Goal: Task Accomplishment & Management: Manage account settings

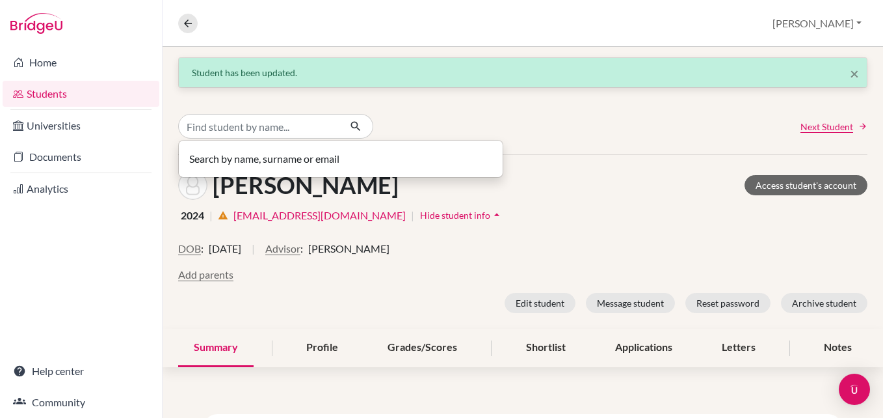
click at [77, 95] on link "Students" at bounding box center [81, 94] width 157 height 26
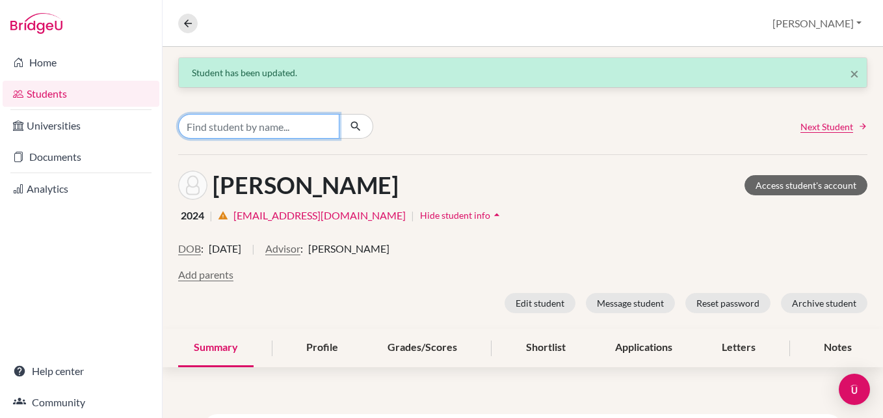
click at [297, 133] on input "Find student by name..." at bounding box center [258, 126] width 161 height 25
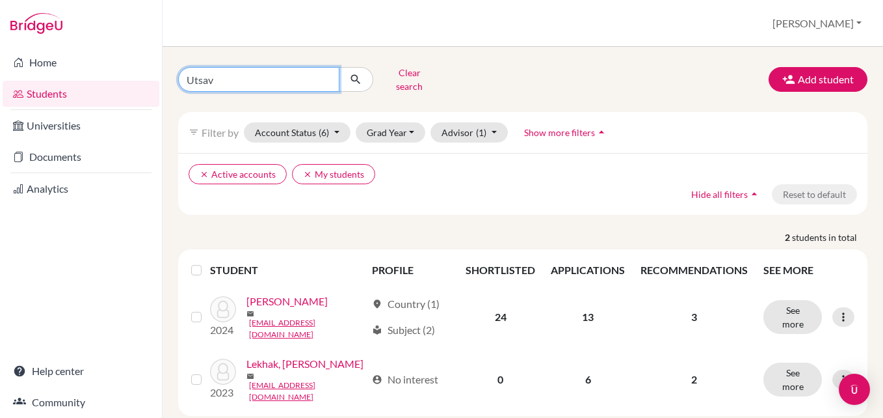
click at [295, 79] on input "Utsav" at bounding box center [258, 79] width 161 height 25
type input "U"
type input "Siddhartha"
click button "submit" at bounding box center [356, 79] width 34 height 25
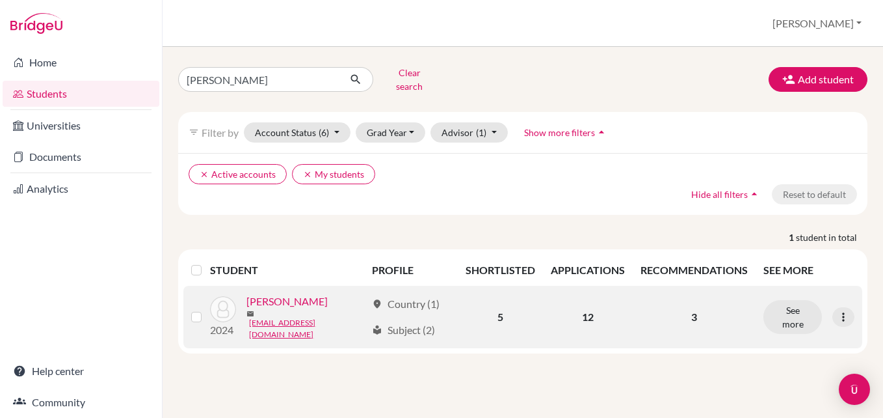
click at [285, 293] on link "[PERSON_NAME]" at bounding box center [287, 301] width 81 height 16
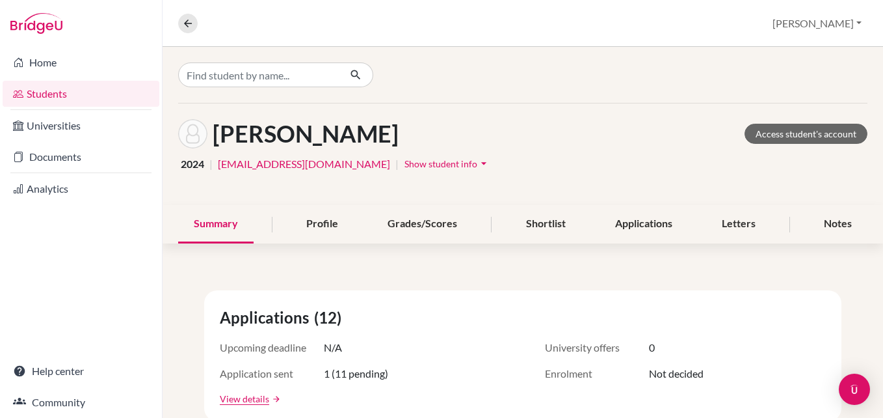
click at [410, 159] on span "Show student info" at bounding box center [441, 163] width 73 height 11
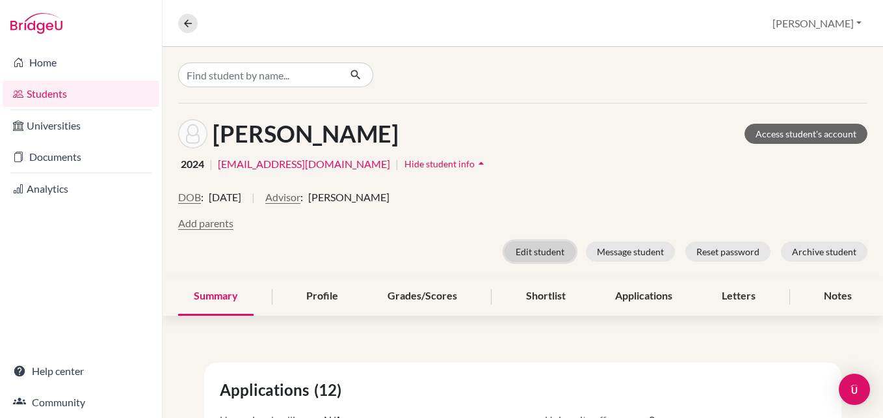
click at [535, 248] on button "Edit student" at bounding box center [540, 251] width 71 height 20
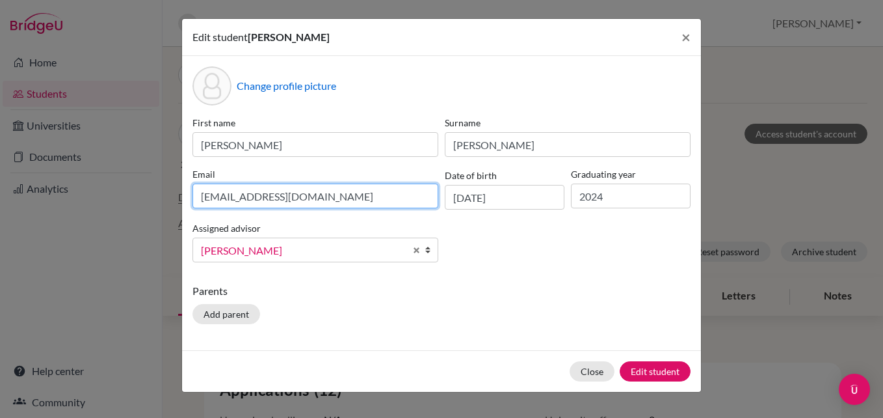
click at [326, 204] on input "022neb488@sxc.edu.np" at bounding box center [316, 195] width 246 height 25
type input "0"
type input "siddhartha37864@gmail.com"
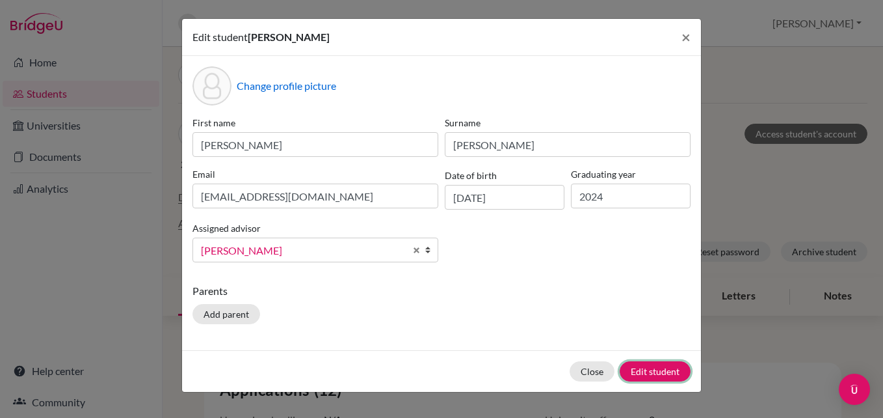
click at [668, 367] on button "Edit student" at bounding box center [655, 371] width 71 height 20
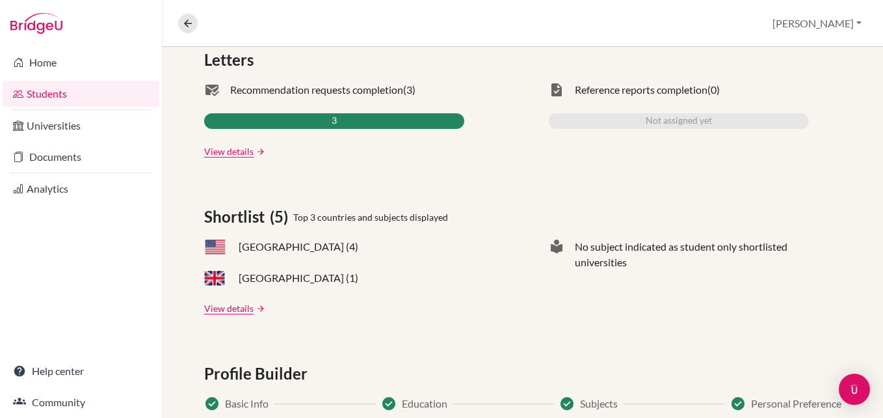
scroll to position [520, 0]
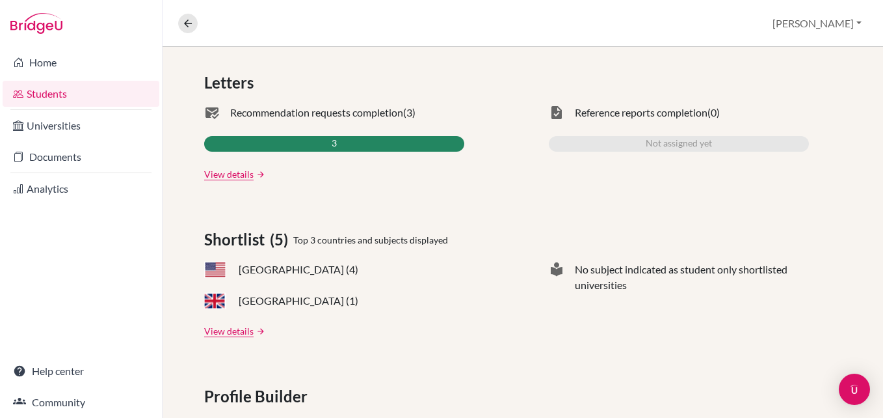
click at [373, 142] on div "3" at bounding box center [334, 144] width 260 height 16
click at [240, 176] on link "View details" at bounding box center [228, 174] width 49 height 14
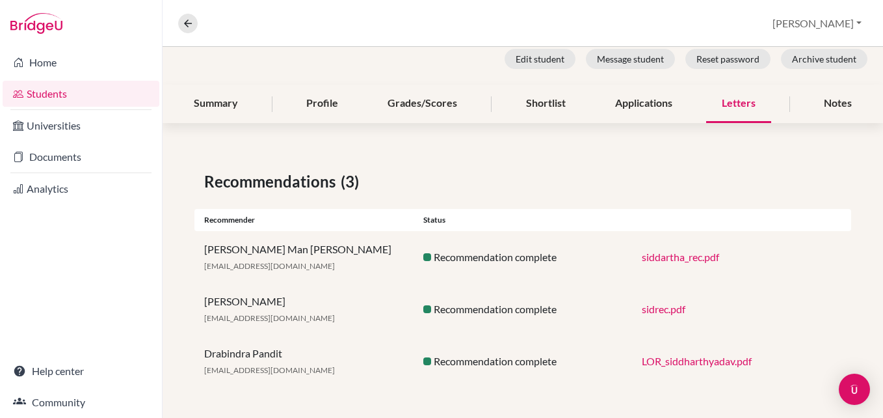
scroll to position [245, 0]
click at [667, 364] on link "LOR_siddharthyadav.pdf" at bounding box center [697, 360] width 110 height 12
click at [643, 260] on link "siddartha_rec.pdf" at bounding box center [680, 256] width 77 height 12
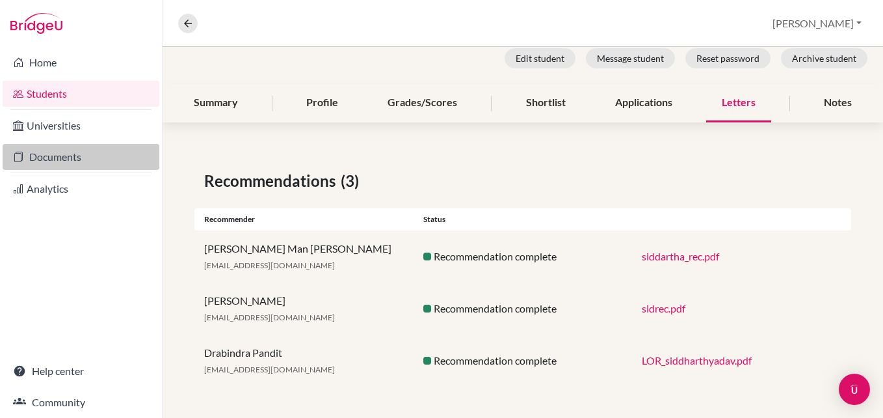
click at [84, 153] on link "Documents" at bounding box center [81, 157] width 157 height 26
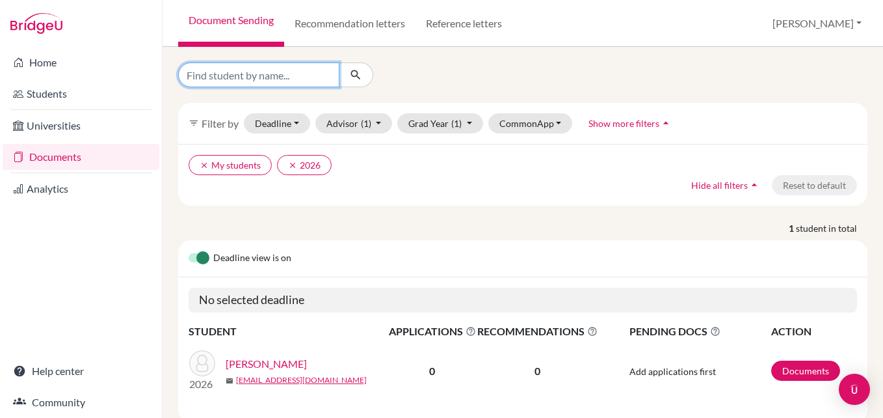
click at [284, 79] on input "Find student by name..." at bounding box center [258, 74] width 161 height 25
type input "[PERSON_NAME]"
click button "submit" at bounding box center [356, 74] width 34 height 25
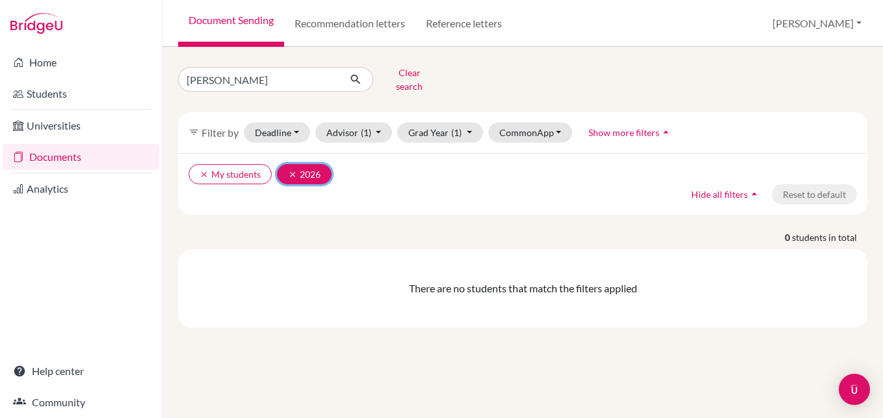
click at [289, 170] on icon "clear" at bounding box center [292, 174] width 9 height 9
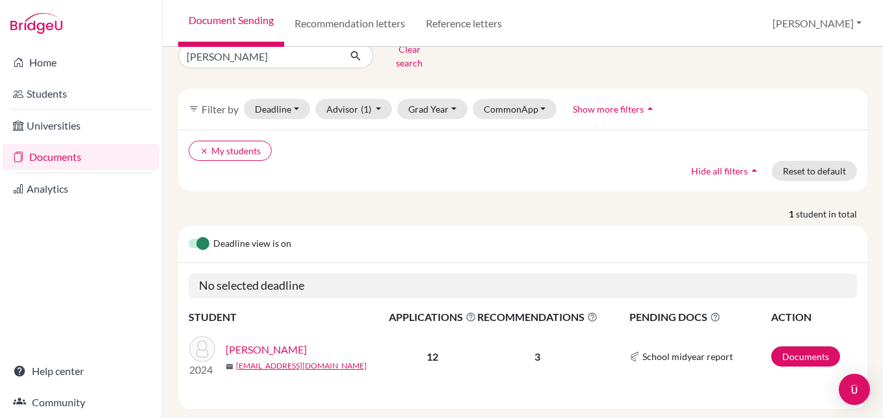
scroll to position [36, 0]
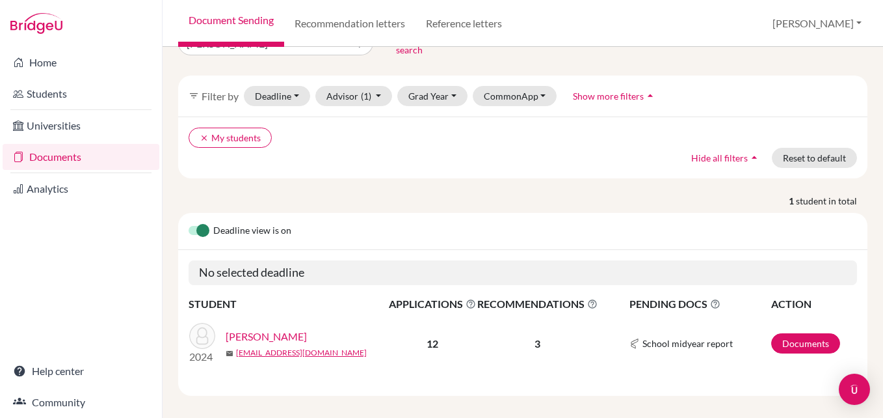
click at [269, 328] on link "[PERSON_NAME]" at bounding box center [266, 336] width 81 height 16
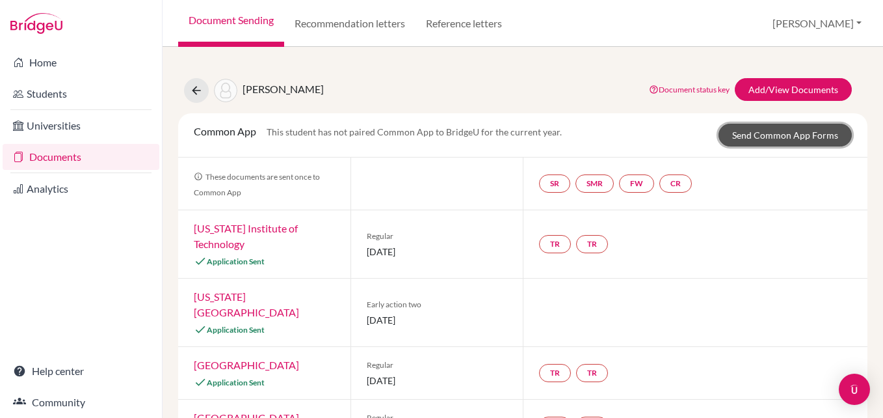
click at [782, 138] on link "Send Common App Forms" at bounding box center [785, 135] width 133 height 23
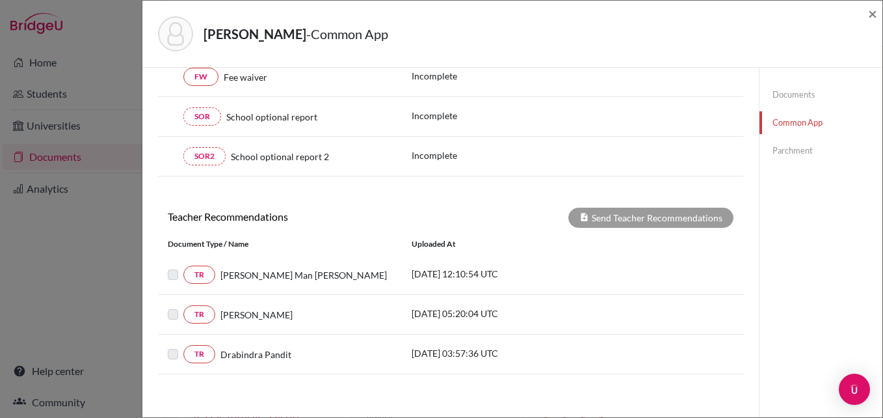
scroll to position [276, 0]
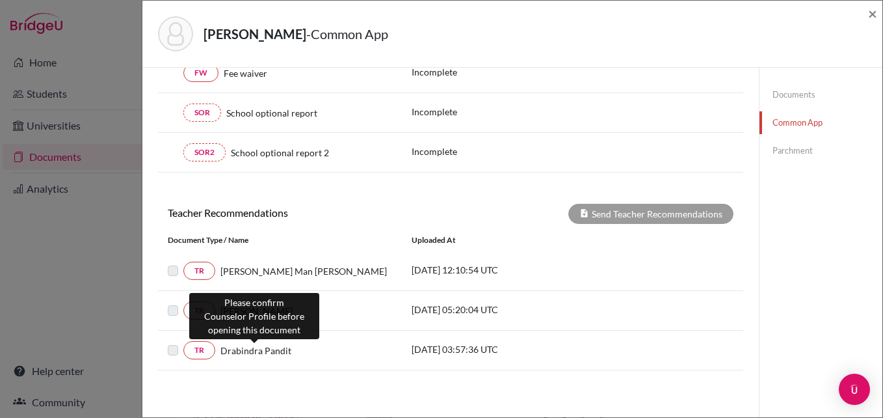
click at [264, 355] on span "Drabindra Pandit" at bounding box center [255, 350] width 71 height 14
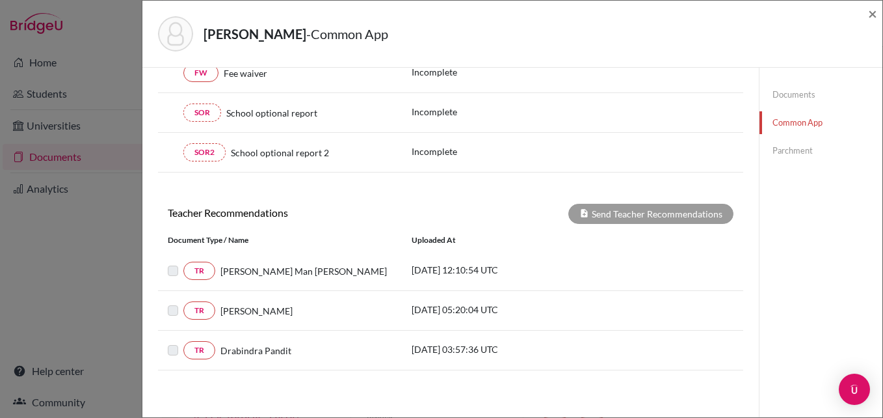
click at [790, 90] on link "Documents" at bounding box center [821, 94] width 123 height 23
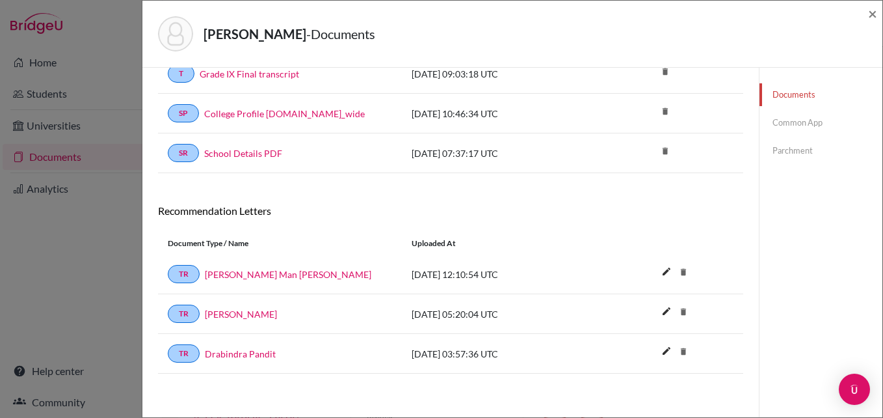
scroll to position [437, 0]
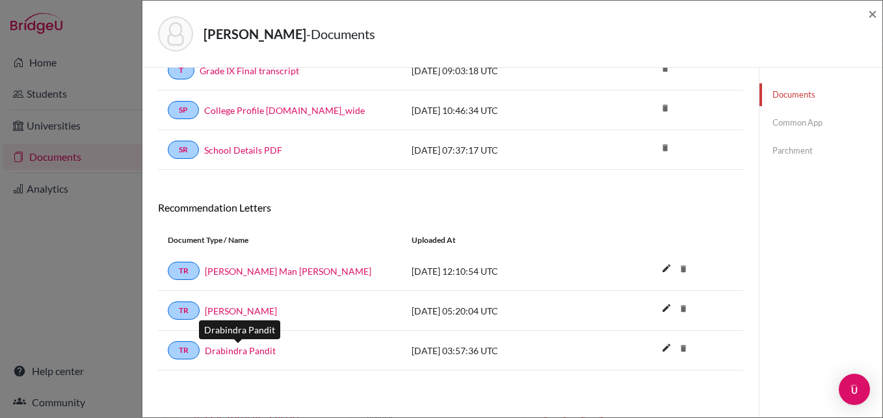
click at [240, 352] on link "Drabindra Pandit" at bounding box center [240, 350] width 71 height 14
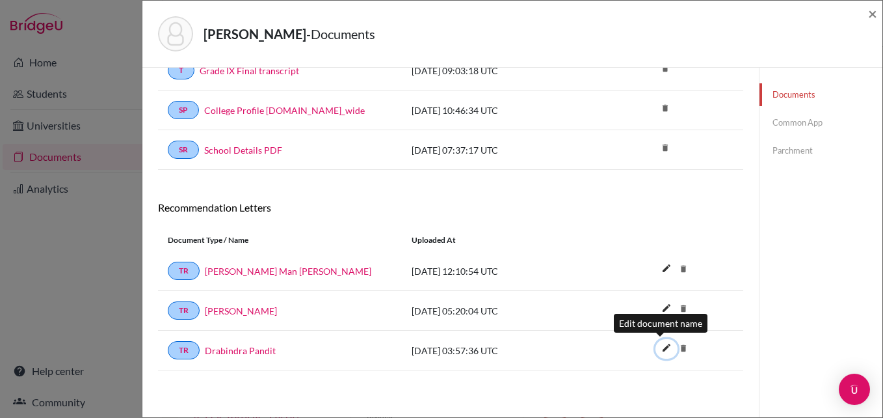
click at [656, 347] on icon "edit" at bounding box center [666, 347] width 21 height 21
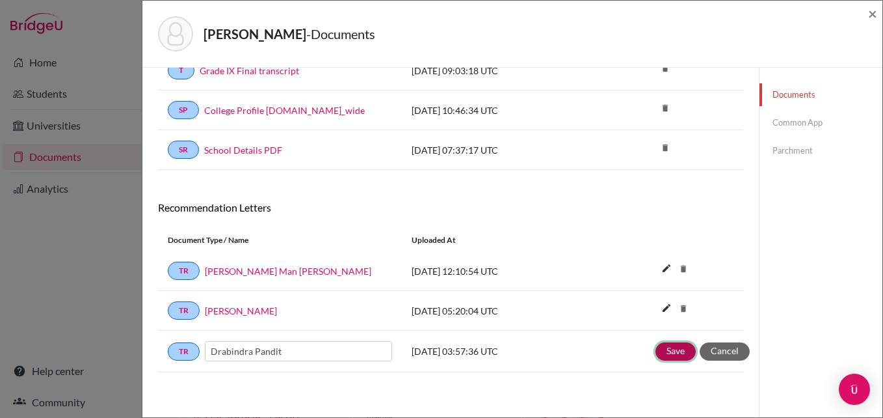
click at [661, 351] on button "Save" at bounding box center [676, 351] width 40 height 18
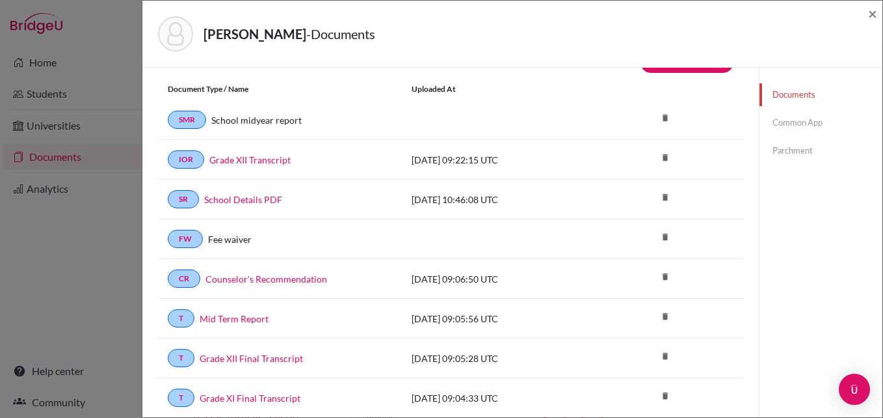
scroll to position [0, 0]
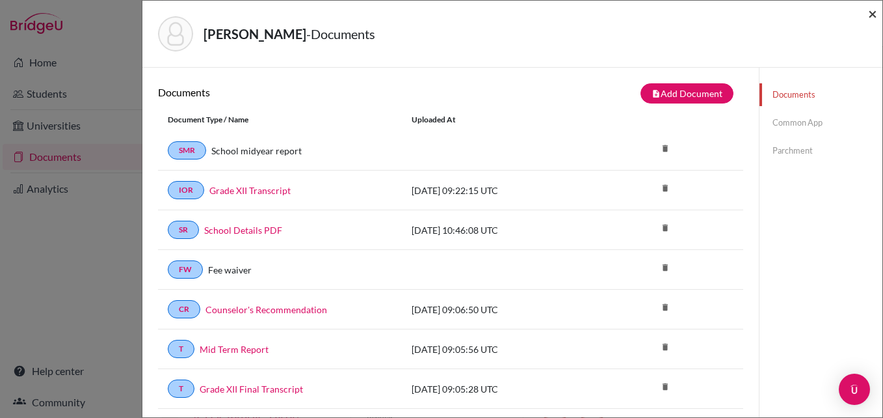
click at [875, 16] on span "×" at bounding box center [872, 13] width 9 height 19
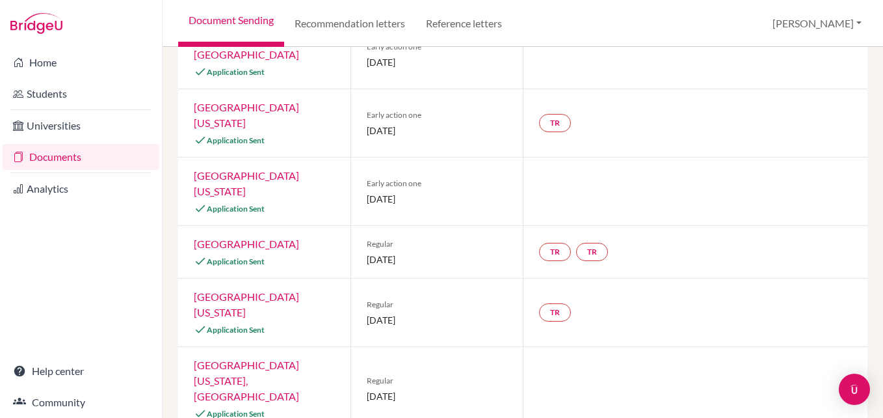
scroll to position [593, 0]
